Goal: Find specific page/section: Find specific page/section

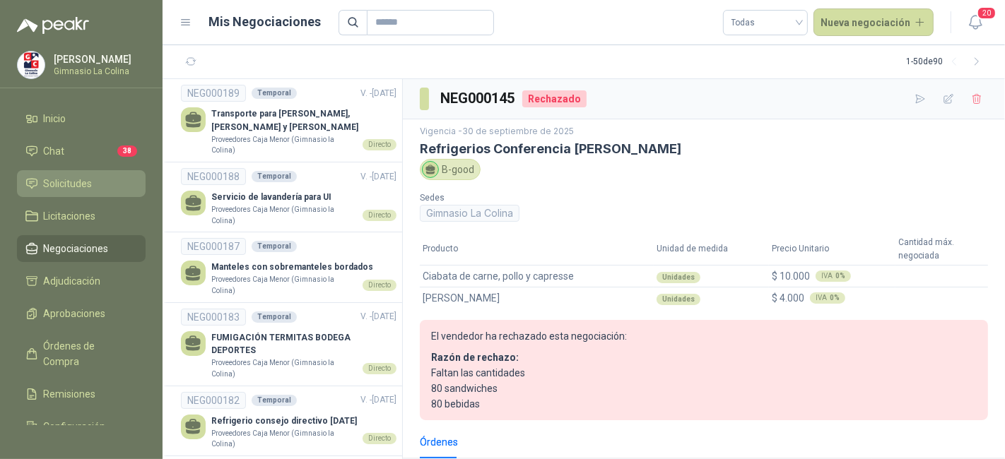
click at [81, 189] on span "Solicitudes" at bounding box center [68, 184] width 49 height 16
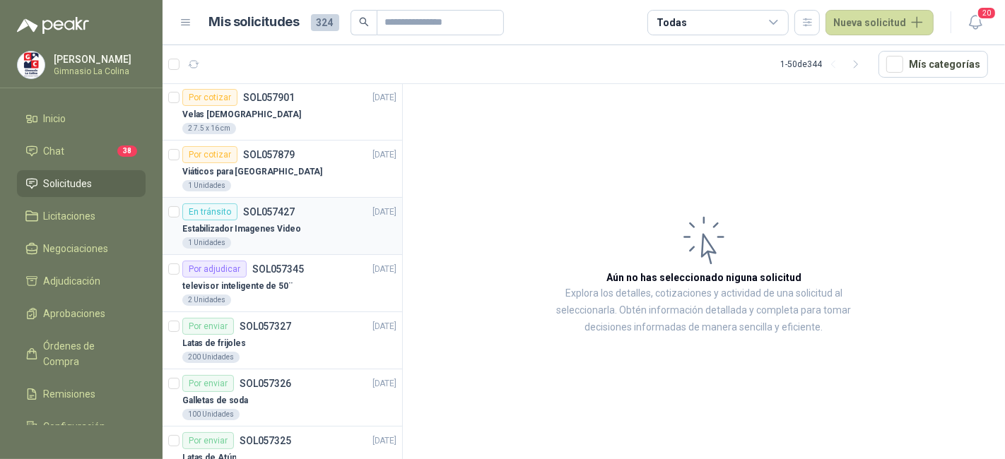
scroll to position [175, 0]
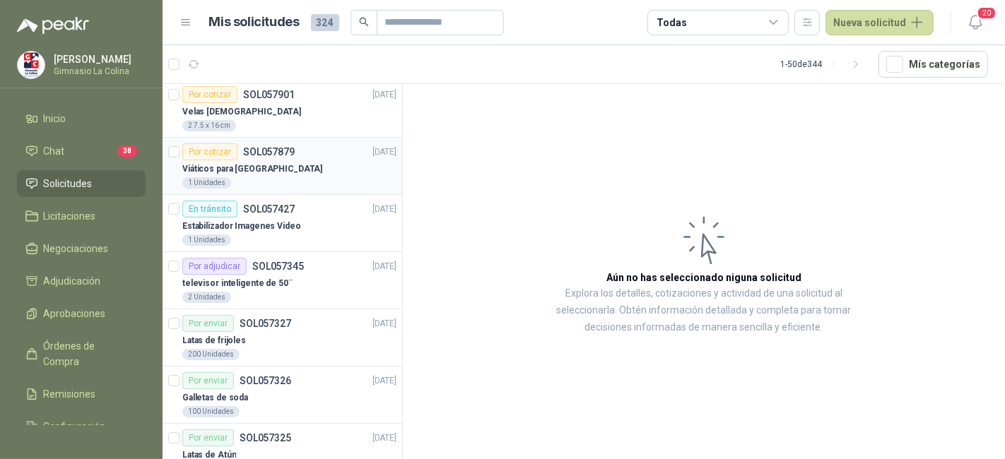
click at [303, 174] on div "Viáticos para [GEOGRAPHIC_DATA]" at bounding box center [289, 168] width 214 height 17
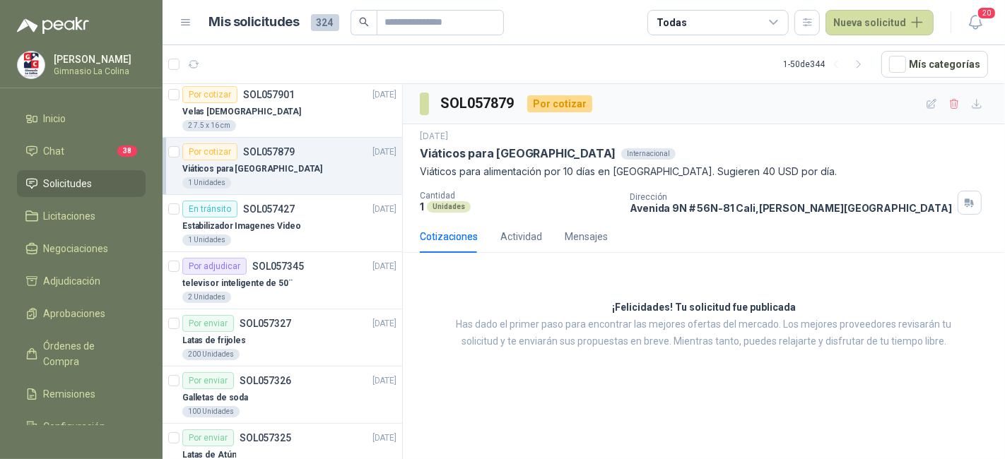
click at [66, 49] on menu "[PERSON_NAME] La [PERSON_NAME] Chat 38 Solicitudes Licitaciones Negociaciones A…" at bounding box center [81, 229] width 163 height 459
click at [30, 76] on img at bounding box center [31, 65] width 27 height 27
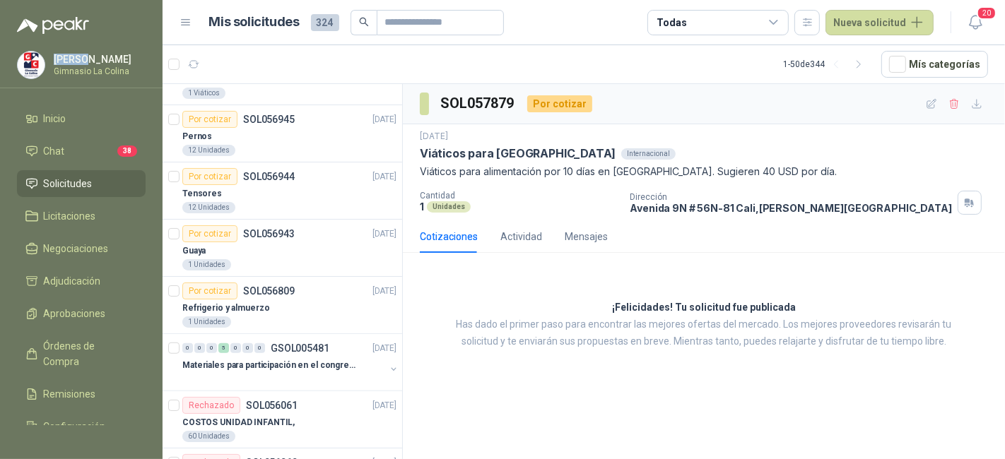
scroll to position [835, 0]
click at [251, 307] on p "Refrigerio y almuerzo" at bounding box center [225, 310] width 87 height 13
